Goal: Use online tool/utility

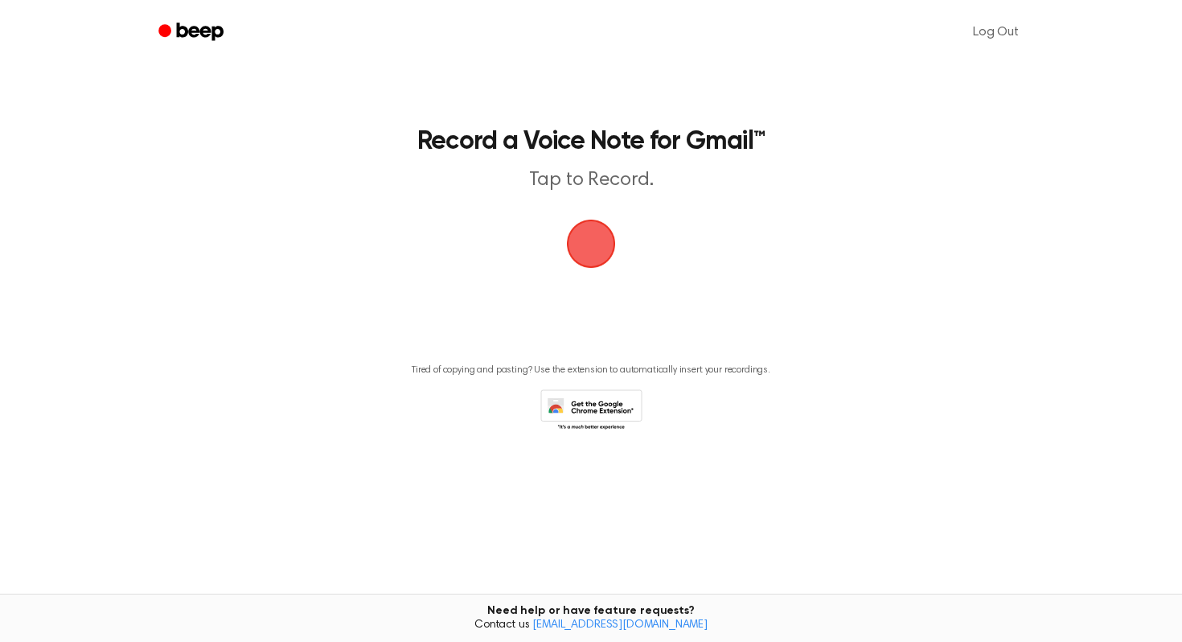
click at [593, 251] on span "button" at bounding box center [590, 243] width 45 height 45
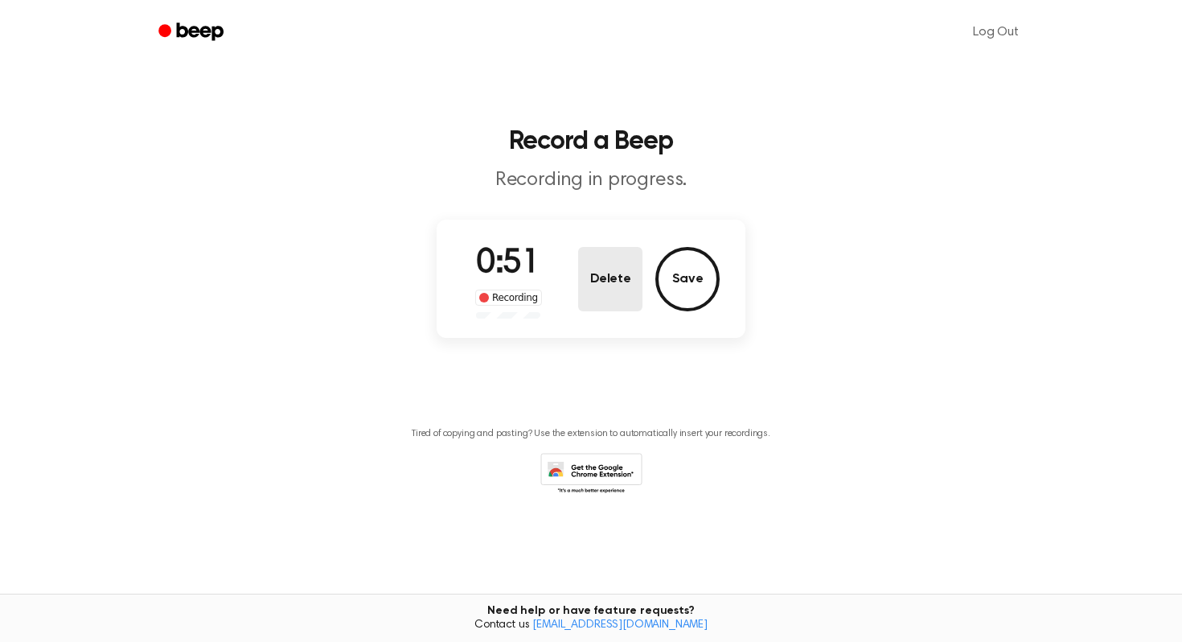
click at [601, 277] on button "Delete" at bounding box center [610, 279] width 64 height 64
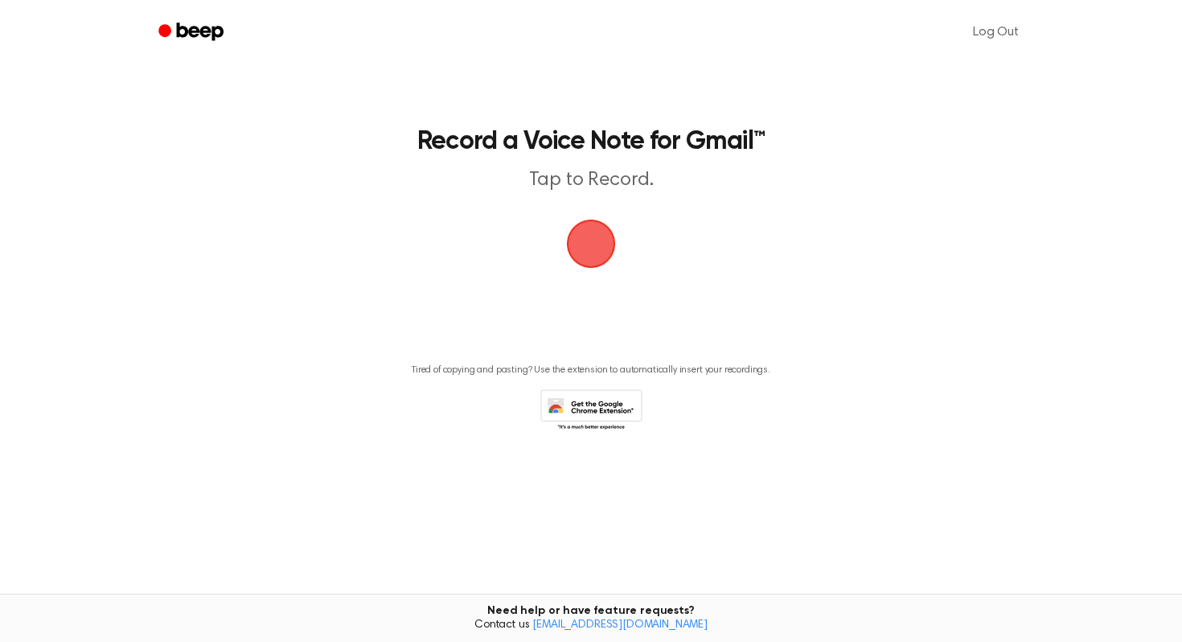
click at [566, 243] on span "button" at bounding box center [591, 244] width 52 height 52
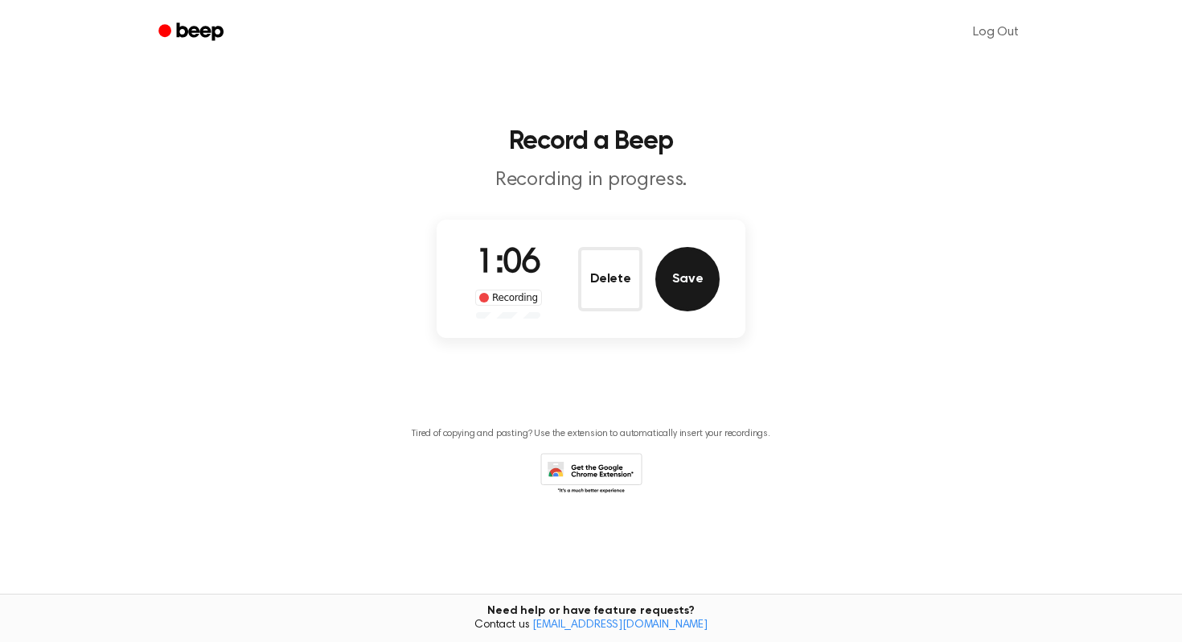
click at [683, 269] on button "Save" at bounding box center [687, 279] width 64 height 64
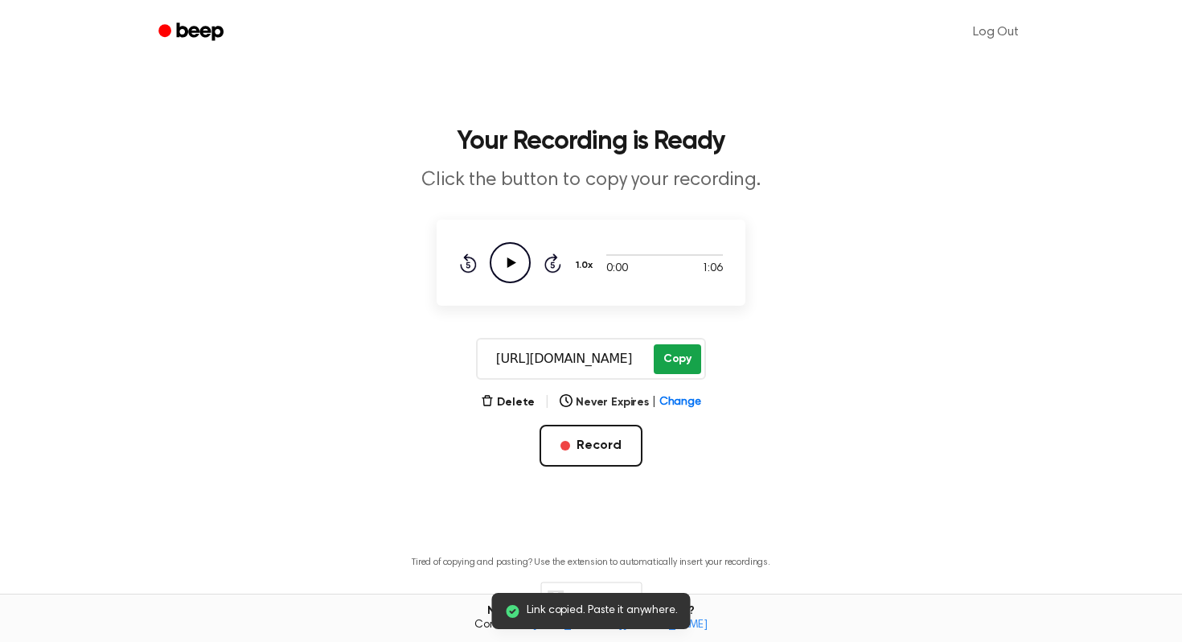
click at [675, 353] on button "Copy" at bounding box center [677, 359] width 47 height 30
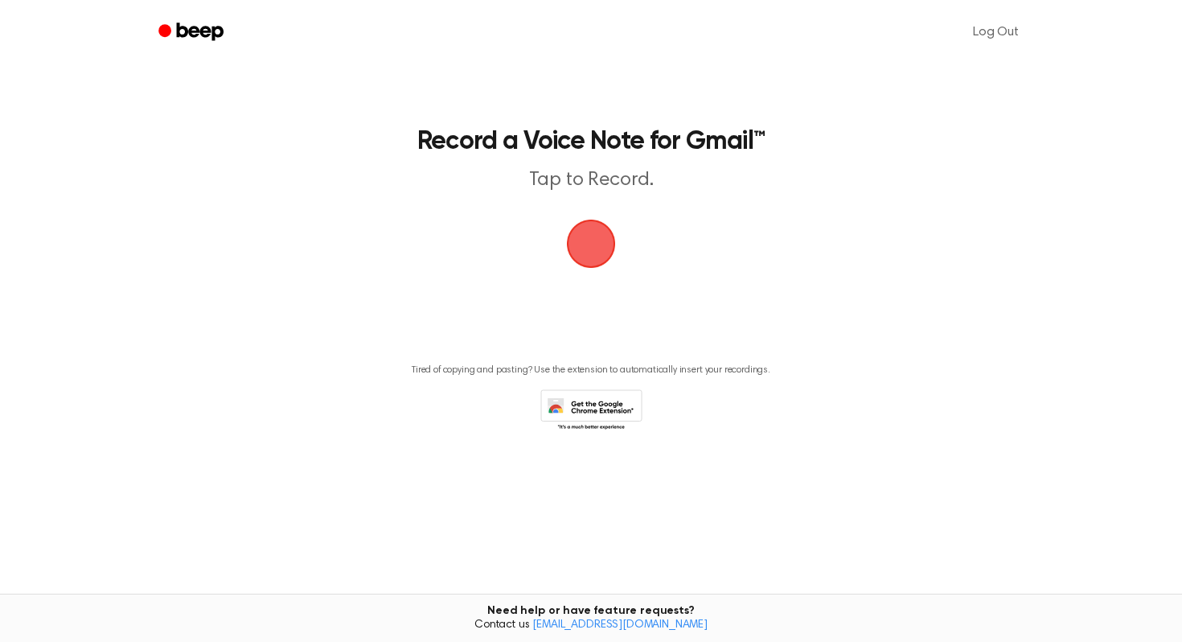
click at [593, 252] on span "button" at bounding box center [591, 243] width 86 height 86
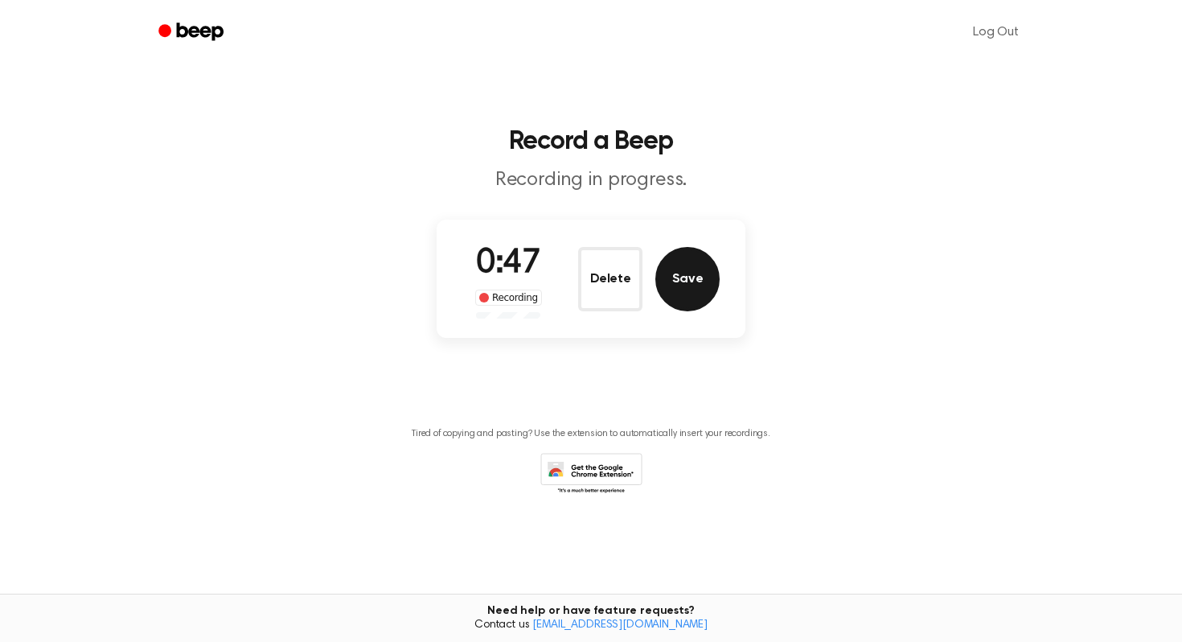
click at [691, 289] on button "Save" at bounding box center [687, 279] width 64 height 64
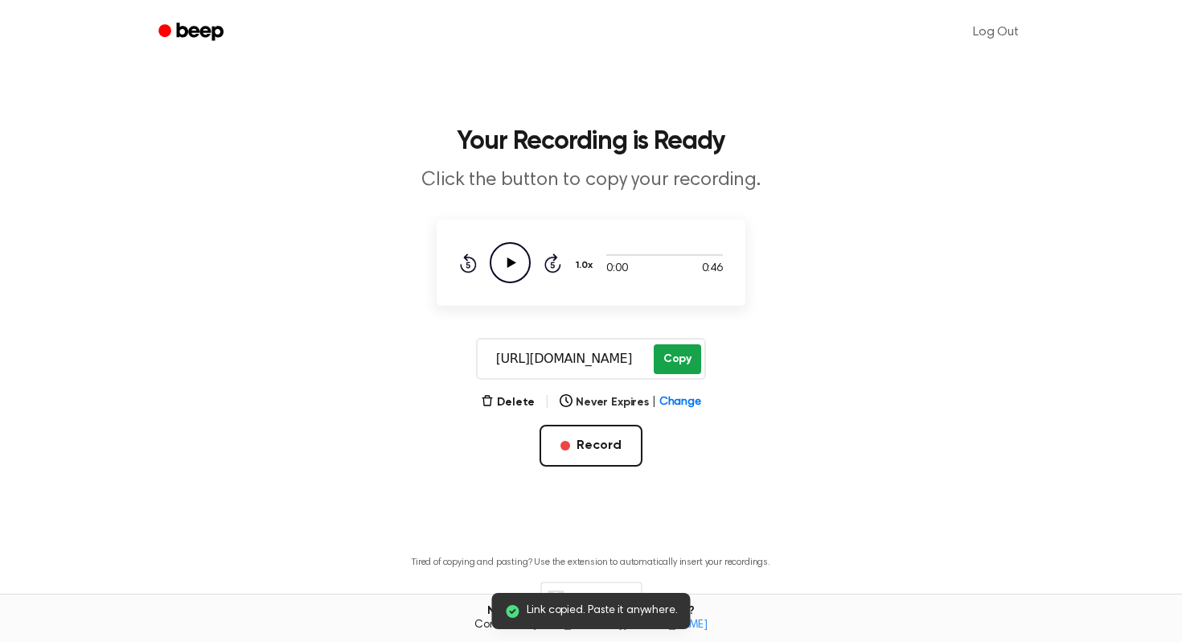
click at [671, 350] on button "Copy" at bounding box center [677, 359] width 47 height 30
